Goal: Information Seeking & Learning: Find specific page/section

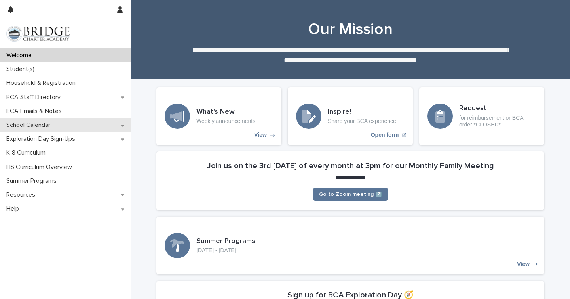
click at [77, 124] on div "School Calendar" at bounding box center [65, 125] width 131 height 14
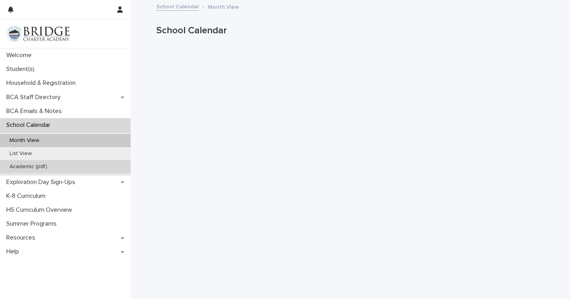
click at [53, 166] on div "Academic (pdf)" at bounding box center [65, 166] width 131 height 13
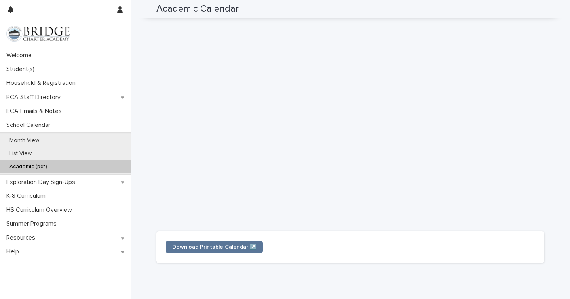
scroll to position [213, 0]
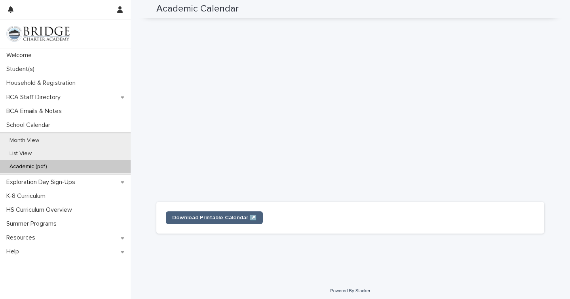
click at [198, 219] on span "Download Printable Calendar ↗️" at bounding box center [214, 218] width 84 height 6
click at [157, 270] on div "Loading... Saving… Loading... Saving… Academic Calendar Academic Calendar Sorry…" at bounding box center [351, 33] width 440 height 491
